Goal: Entertainment & Leisure: Consume media (video, audio)

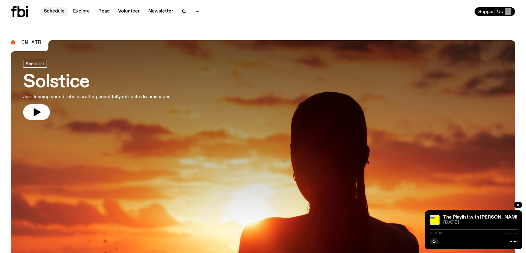
click at [58, 9] on link "Schedule" at bounding box center [54, 11] width 28 height 9
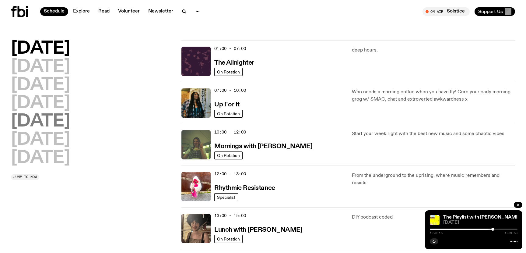
click at [39, 121] on h2 "[DATE]" at bounding box center [40, 121] width 59 height 17
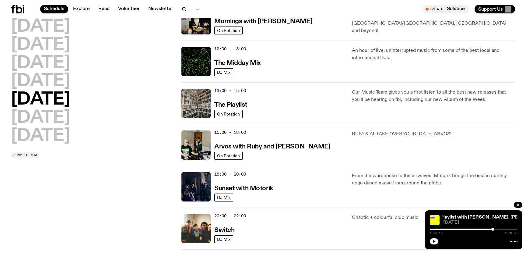
scroll to position [114, 0]
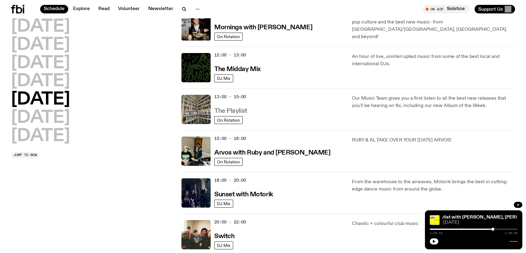
click at [235, 108] on h3 "The Playlist" at bounding box center [230, 111] width 33 height 6
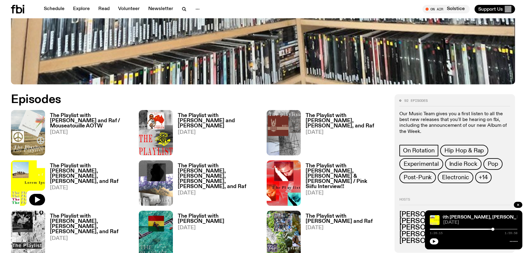
scroll to position [270, 0]
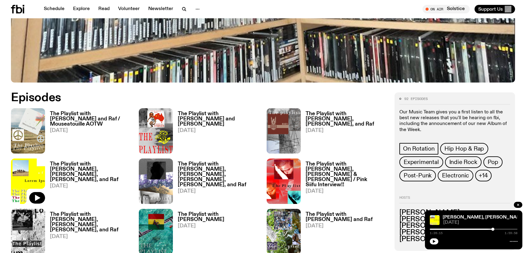
click at [94, 117] on h3 "The Playlist with [PERSON_NAME] and Raf / Mouseatouille AOTW" at bounding box center [91, 119] width 82 height 16
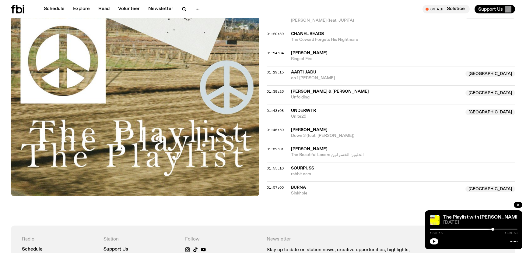
scroll to position [544, 0]
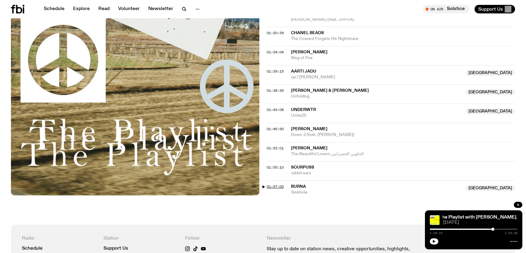
click at [277, 186] on span "01:57:00" at bounding box center [275, 186] width 17 height 5
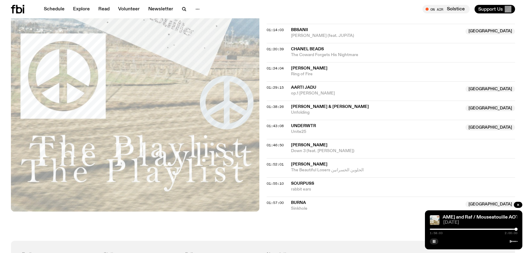
scroll to position [516, 0]
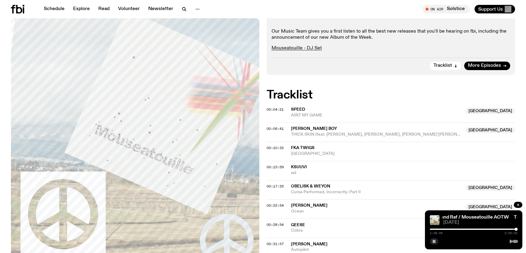
scroll to position [0, 0]
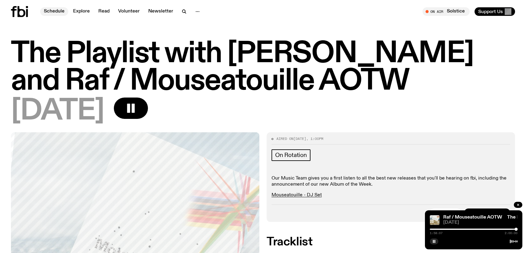
click at [50, 14] on link "Schedule" at bounding box center [54, 11] width 28 height 9
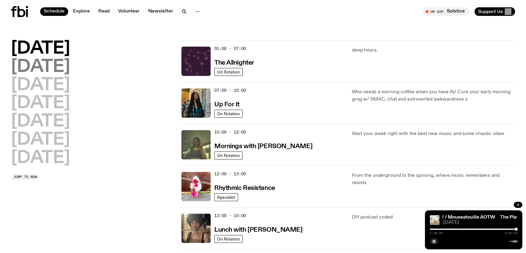
click at [66, 61] on h2 "[DATE]" at bounding box center [40, 66] width 59 height 17
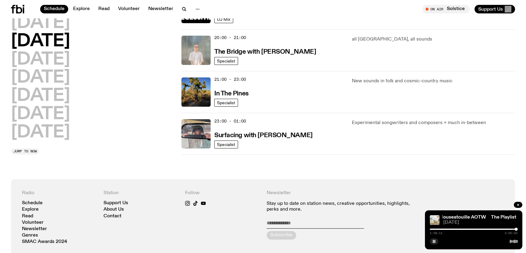
scroll to position [289, 0]
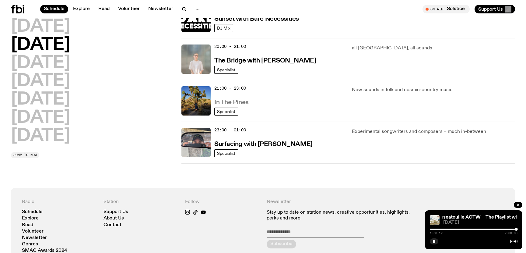
click at [243, 104] on h3 "In The Pines" at bounding box center [231, 102] width 34 height 6
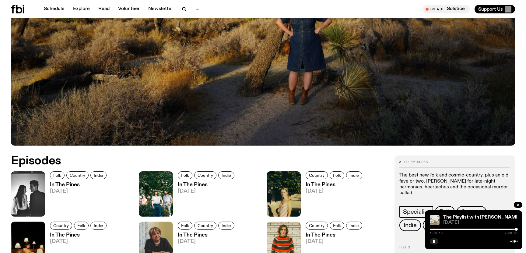
scroll to position [208, 0]
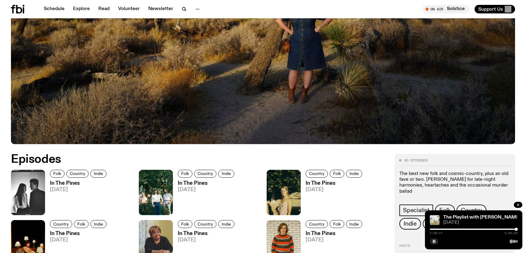
click at [56, 181] on h3 "In The Pines" at bounding box center [79, 182] width 58 height 5
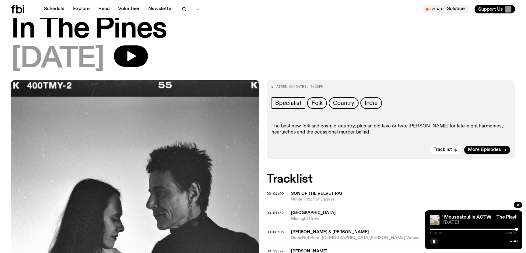
scroll to position [20, 0]
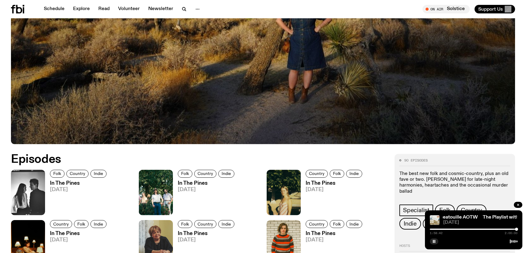
scroll to position [215, 0]
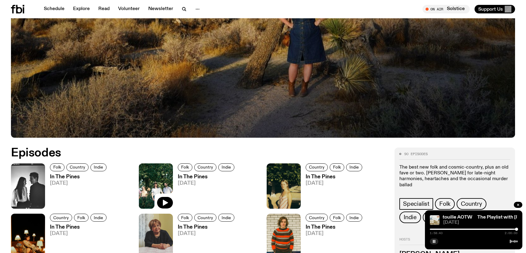
click at [165, 187] on img at bounding box center [156, 185] width 34 height 45
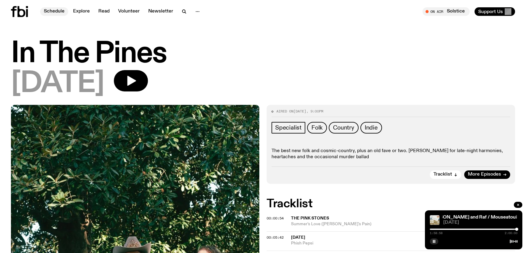
click at [56, 9] on link "Schedule" at bounding box center [54, 11] width 28 height 9
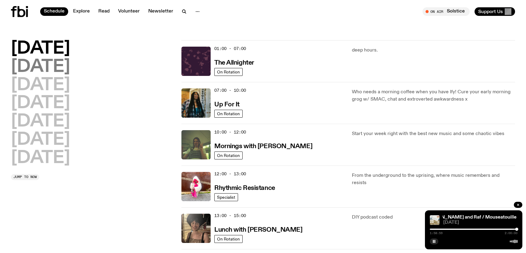
click at [66, 71] on h2 "[DATE]" at bounding box center [40, 66] width 59 height 17
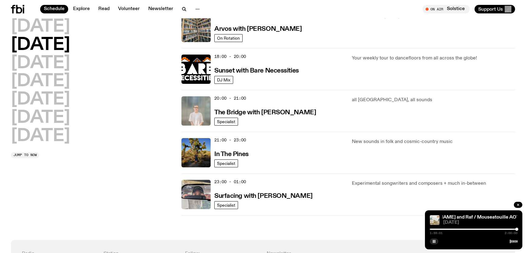
scroll to position [308, 0]
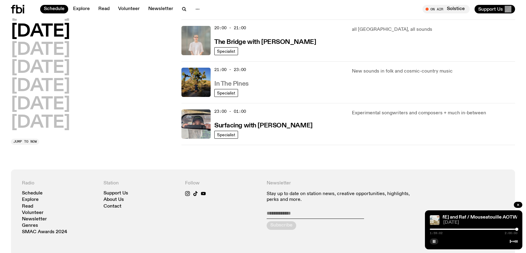
click at [247, 82] on h3 "In The Pines" at bounding box center [231, 84] width 34 height 6
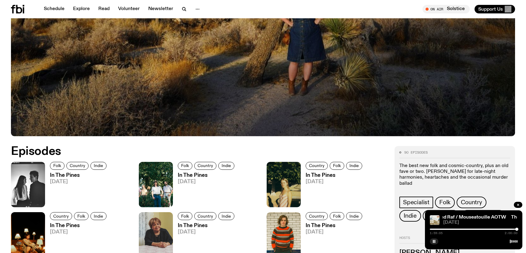
scroll to position [289, 0]
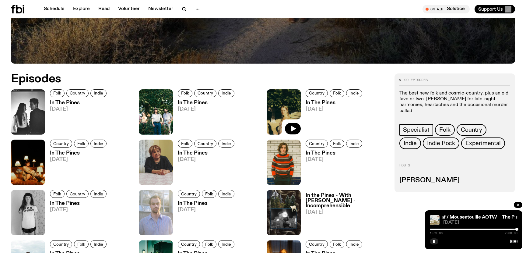
click at [272, 98] on img at bounding box center [284, 111] width 34 height 45
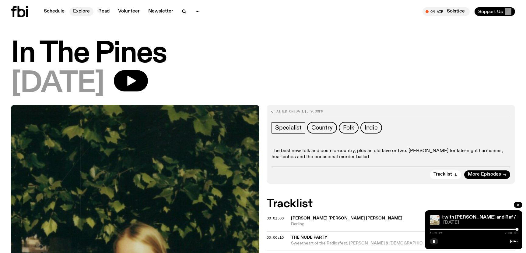
click at [79, 12] on link "Explore" at bounding box center [81, 11] width 24 height 9
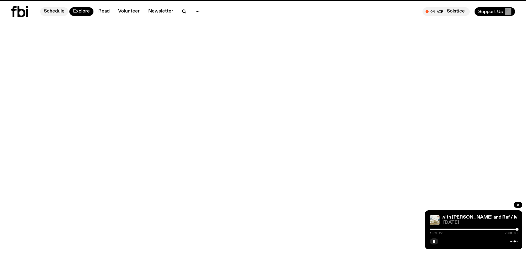
click at [53, 14] on link "Schedule" at bounding box center [54, 11] width 28 height 9
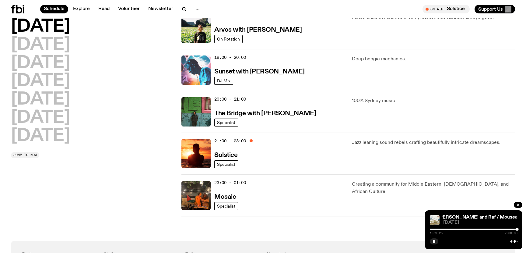
scroll to position [244, 0]
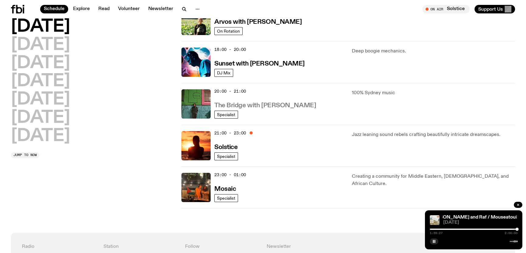
click at [254, 107] on h3 "The Bridge with [PERSON_NAME]" at bounding box center [265, 105] width 102 height 6
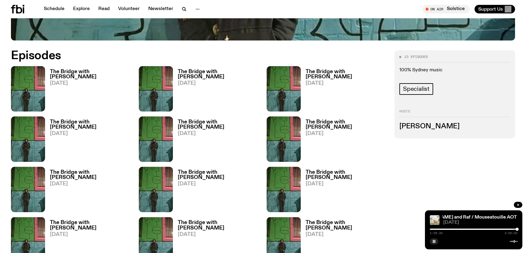
scroll to position [312, 0]
click at [119, 72] on h3 "The Bridge with [PERSON_NAME]" at bounding box center [91, 74] width 82 height 10
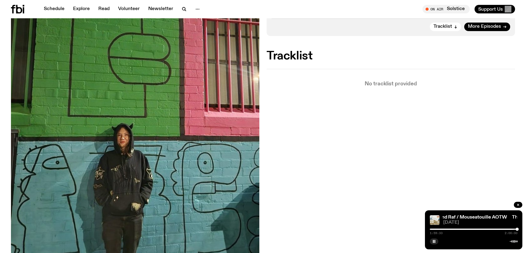
scroll to position [66, 0]
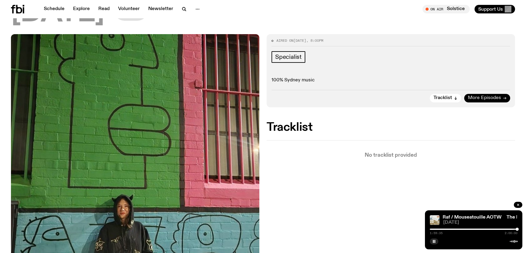
click at [478, 100] on span "More Episodes" at bounding box center [484, 98] width 33 height 5
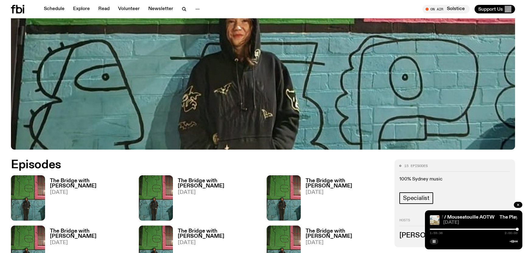
scroll to position [206, 0]
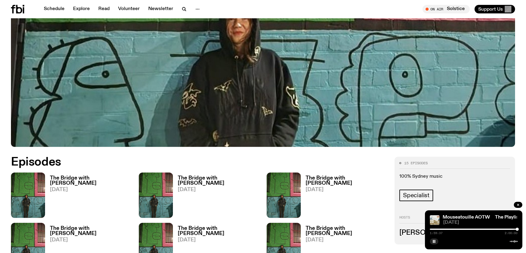
click at [242, 187] on span "29.09.25" at bounding box center [219, 189] width 82 height 5
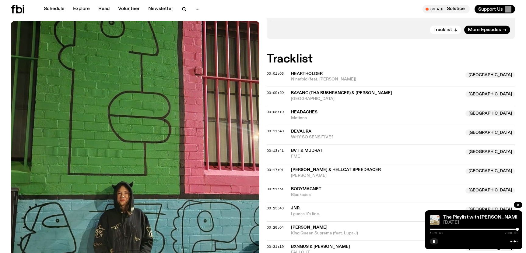
scroll to position [322, 0]
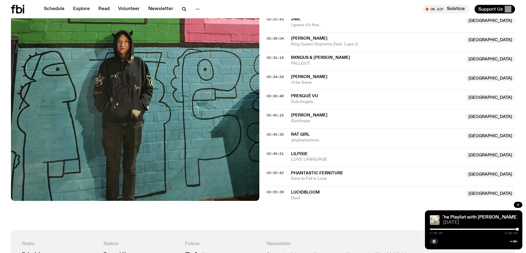
click at [328, 174] on span "Phantastic Ferniture" at bounding box center [317, 173] width 52 height 4
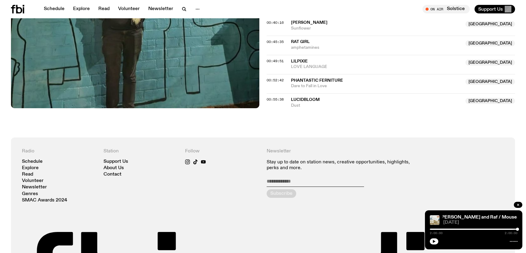
scroll to position [411, 0]
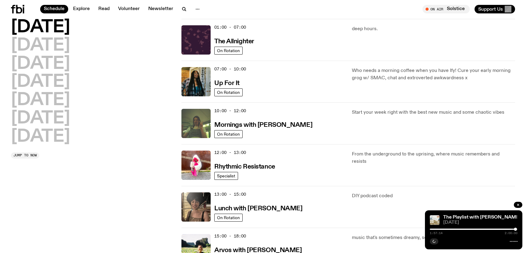
scroll to position [19, 0]
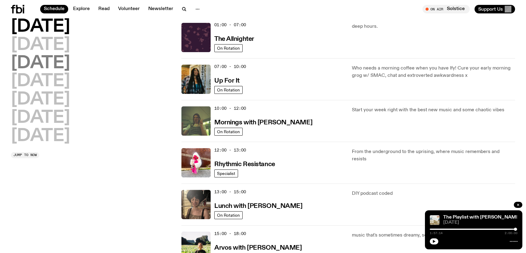
click at [43, 55] on h2 "[DATE]" at bounding box center [40, 63] width 59 height 17
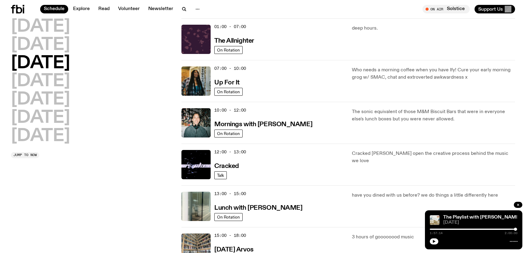
click at [43, 59] on h2 "[DATE]" at bounding box center [40, 63] width 59 height 17
click at [36, 79] on h2 "[DATE]" at bounding box center [40, 81] width 59 height 17
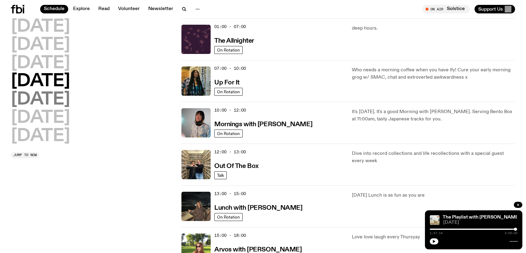
click at [38, 95] on h2 "[DATE]" at bounding box center [40, 99] width 59 height 17
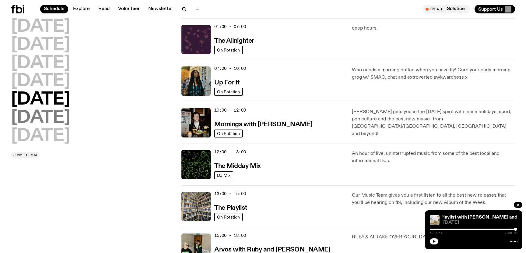
click at [39, 121] on h2 "[DATE]" at bounding box center [40, 117] width 59 height 17
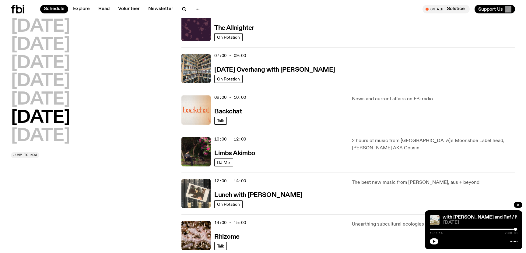
scroll to position [72, 0]
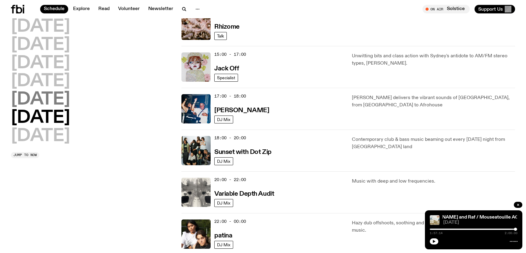
click at [55, 96] on h2 "[DATE]" at bounding box center [40, 99] width 59 height 17
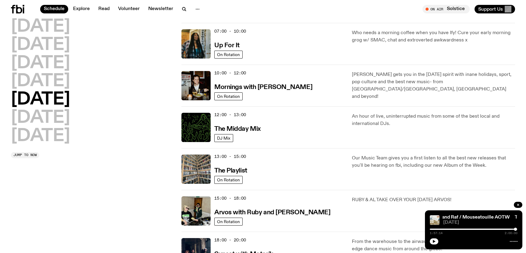
scroll to position [52, 0]
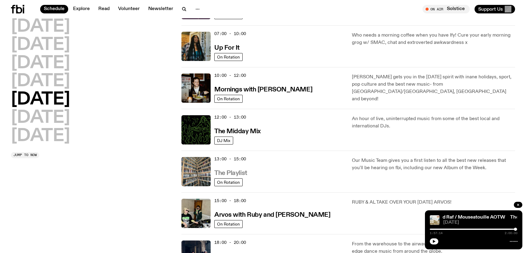
click at [222, 171] on h3 "The Playlist" at bounding box center [230, 173] width 33 height 6
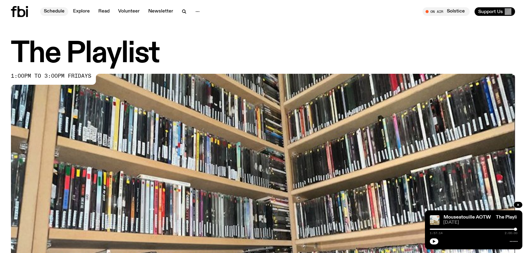
click at [60, 13] on link "Schedule" at bounding box center [54, 11] width 28 height 9
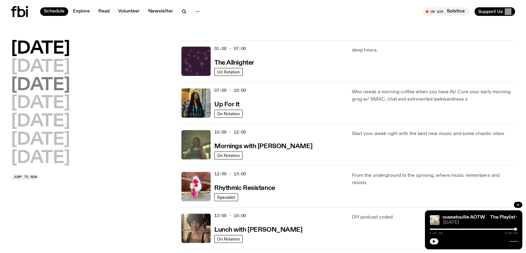
click at [55, 77] on h2 "[DATE]" at bounding box center [40, 85] width 59 height 17
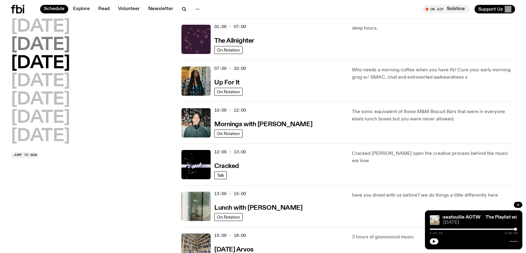
click at [70, 39] on h2 "[DATE]" at bounding box center [40, 45] width 59 height 17
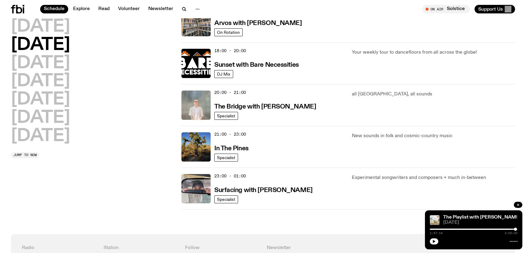
scroll to position [237, 0]
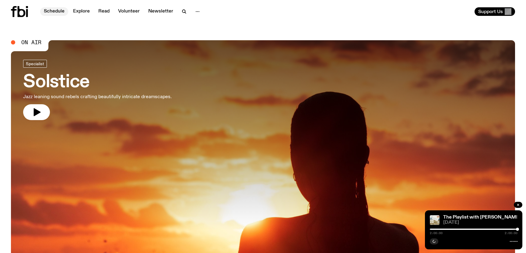
click at [56, 9] on link "Schedule" at bounding box center [54, 11] width 28 height 9
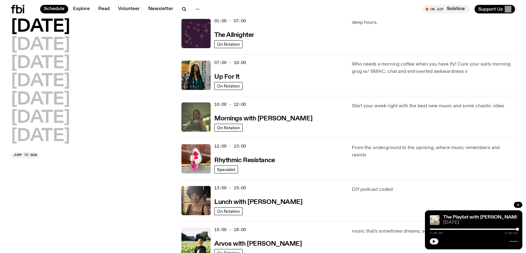
scroll to position [27, 0]
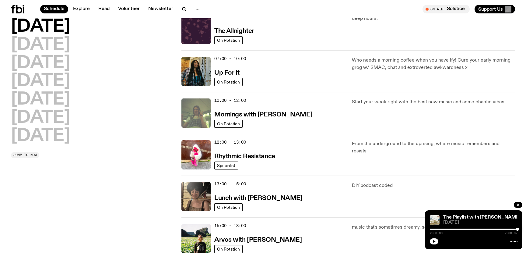
click at [191, 123] on img at bounding box center [195, 112] width 29 height 29
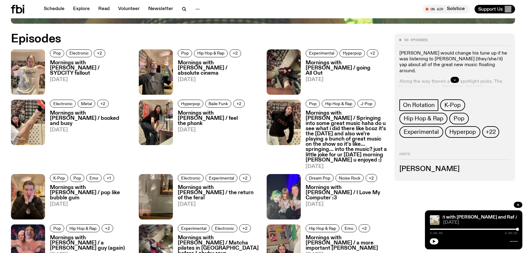
scroll to position [329, 0]
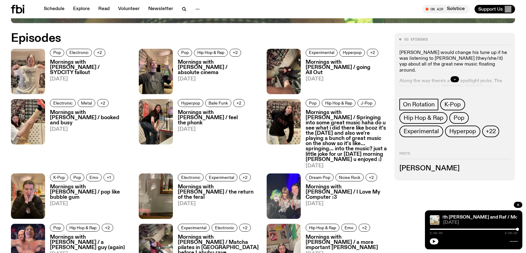
click at [79, 67] on h3 "Mornings with Jim Kretschmer / SYDCITY fallout" at bounding box center [91, 68] width 82 height 16
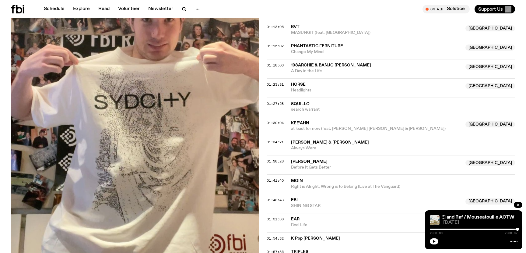
scroll to position [514, 0]
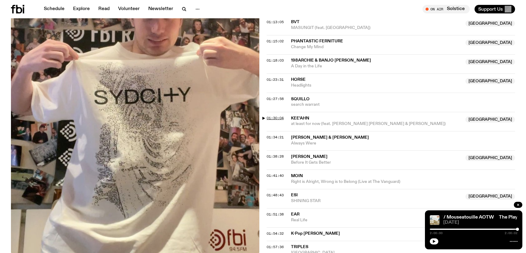
click at [276, 118] on span "01:30:04" at bounding box center [275, 117] width 17 height 5
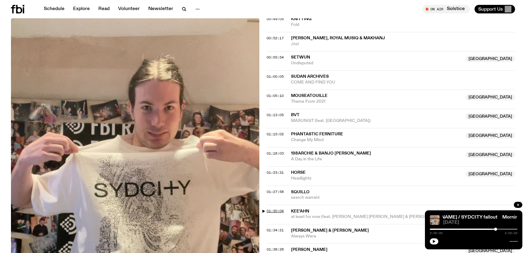
scroll to position [418, 0]
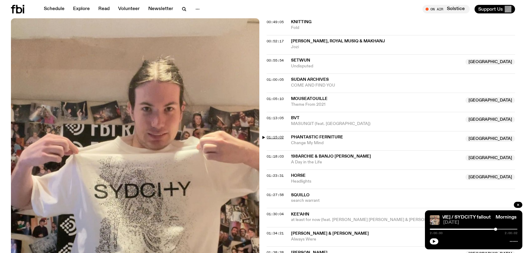
click at [279, 137] on span "01:15:02" at bounding box center [275, 137] width 17 height 5
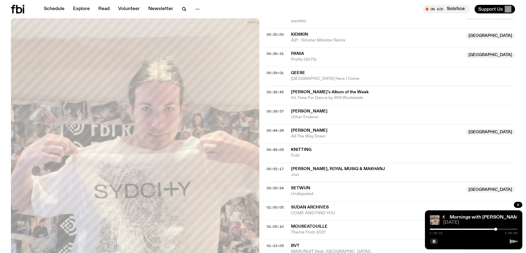
scroll to position [189, 0]
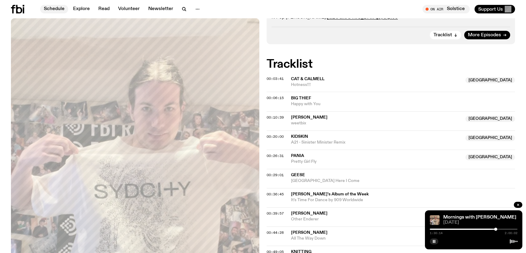
click at [51, 8] on link "Schedule" at bounding box center [54, 9] width 28 height 9
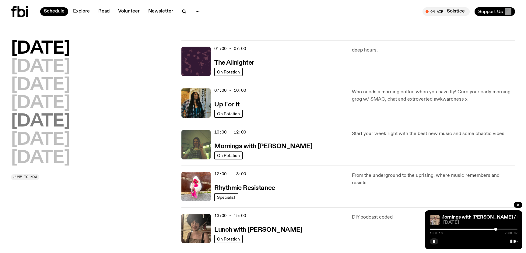
click at [55, 124] on h2 "[DATE]" at bounding box center [40, 121] width 59 height 17
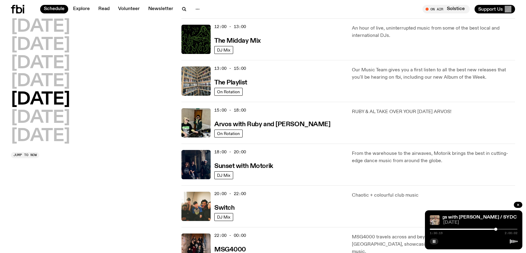
scroll to position [132, 0]
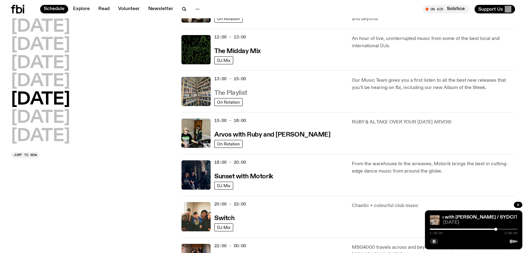
click at [240, 91] on h3 "The Playlist" at bounding box center [230, 93] width 33 height 6
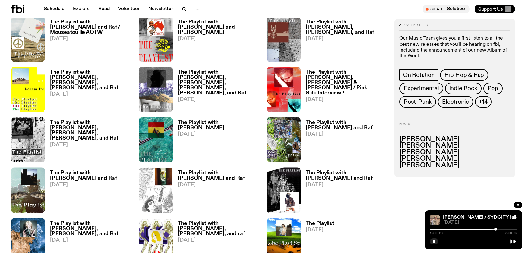
scroll to position [360, 0]
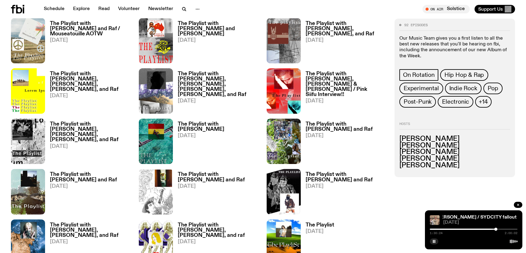
click at [215, 21] on h3 "The Playlist with [PERSON_NAME] and [PERSON_NAME]" at bounding box center [219, 29] width 82 height 16
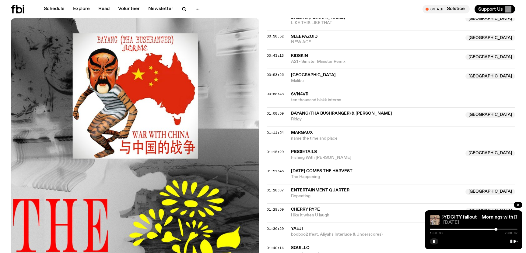
scroll to position [352, 0]
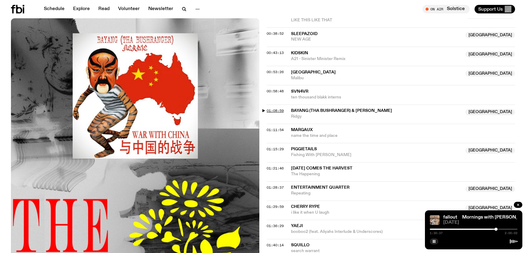
click at [272, 108] on span "01:08:59" at bounding box center [275, 110] width 17 height 5
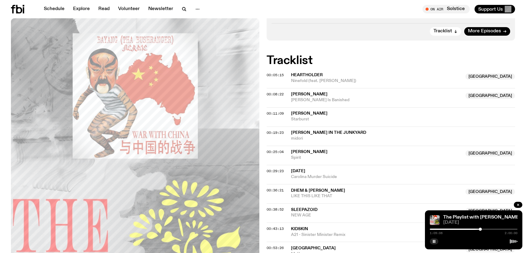
scroll to position [169, 0]
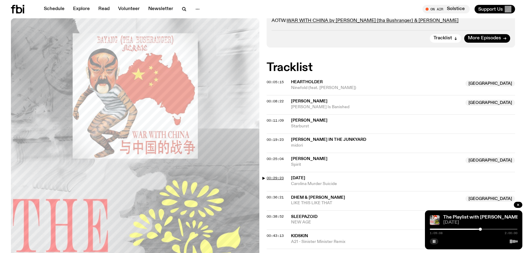
click at [276, 175] on span "00:29:23" at bounding box center [275, 177] width 17 height 5
click at [273, 137] on span "00:19:23" at bounding box center [275, 139] width 17 height 5
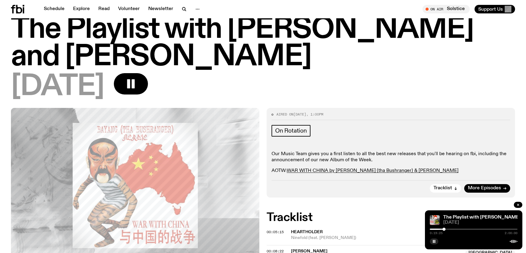
scroll to position [0, 0]
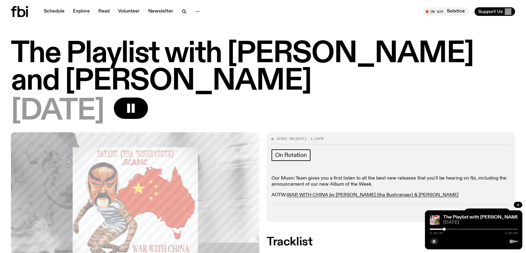
click at [19, 9] on icon at bounding box center [22, 11] width 8 height 11
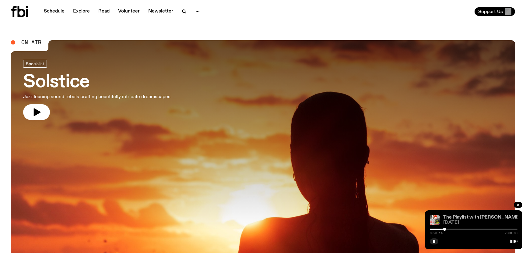
click at [463, 217] on link "The Playlist with [PERSON_NAME] and [PERSON_NAME]" at bounding box center [507, 217] width 128 height 5
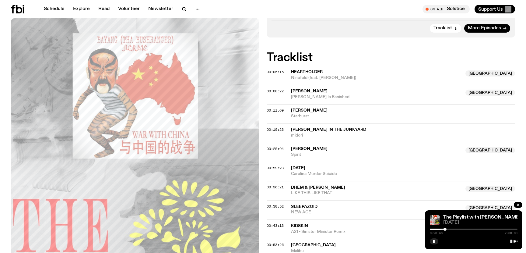
scroll to position [180, 0]
click at [432, 240] on icon "button" at bounding box center [434, 241] width 4 height 4
